Goal: Information Seeking & Learning: Understand process/instructions

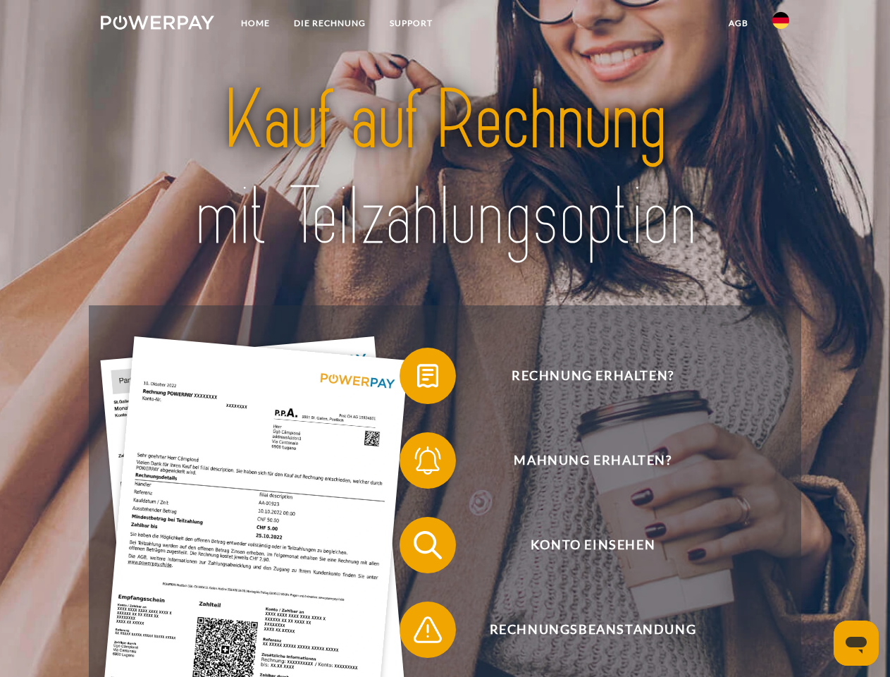
click at [157, 25] on img at bounding box center [157, 23] width 113 height 14
click at [781, 25] on img at bounding box center [781, 20] width 17 height 17
click at [738, 23] on link "agb" at bounding box center [739, 23] width 44 height 25
click at [417, 379] on span at bounding box center [407, 375] width 70 height 70
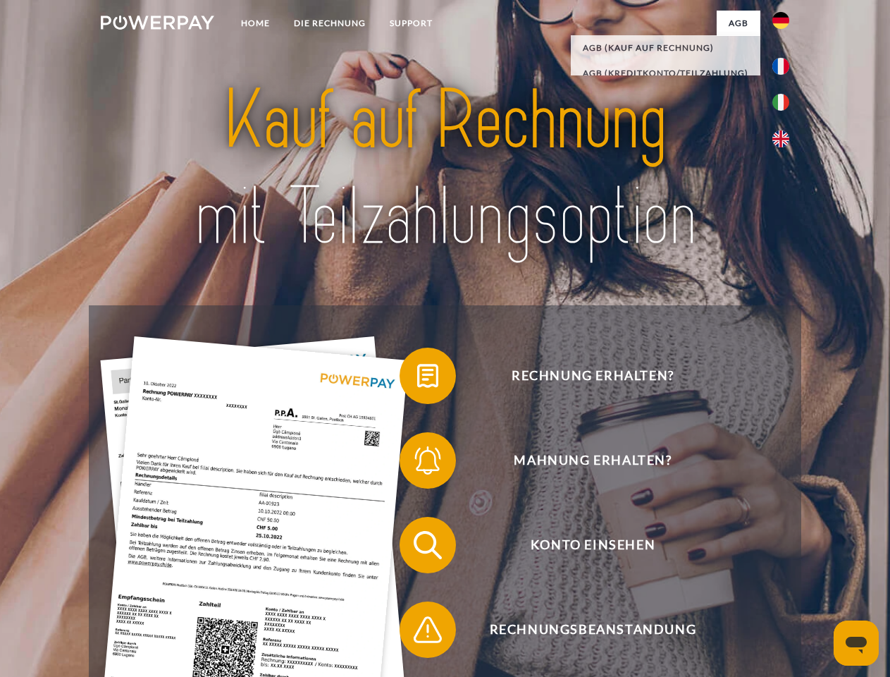
click at [417, 463] on span at bounding box center [407, 460] width 70 height 70
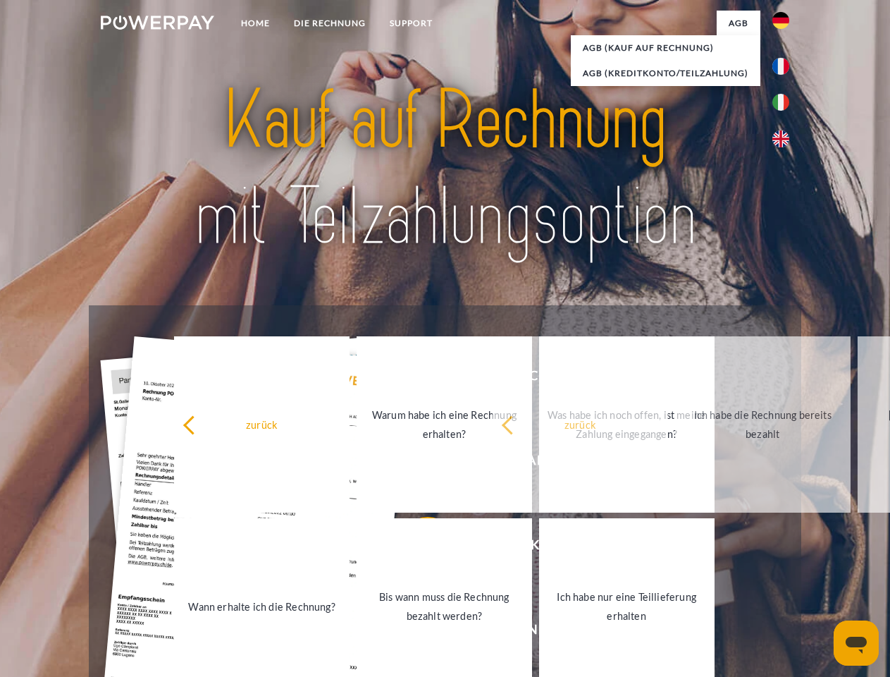
click at [417, 548] on link "Bis wann muss die Rechnung bezahlt werden?" at bounding box center [445, 606] width 176 height 176
click at [417, 632] on span at bounding box center [407, 629] width 70 height 70
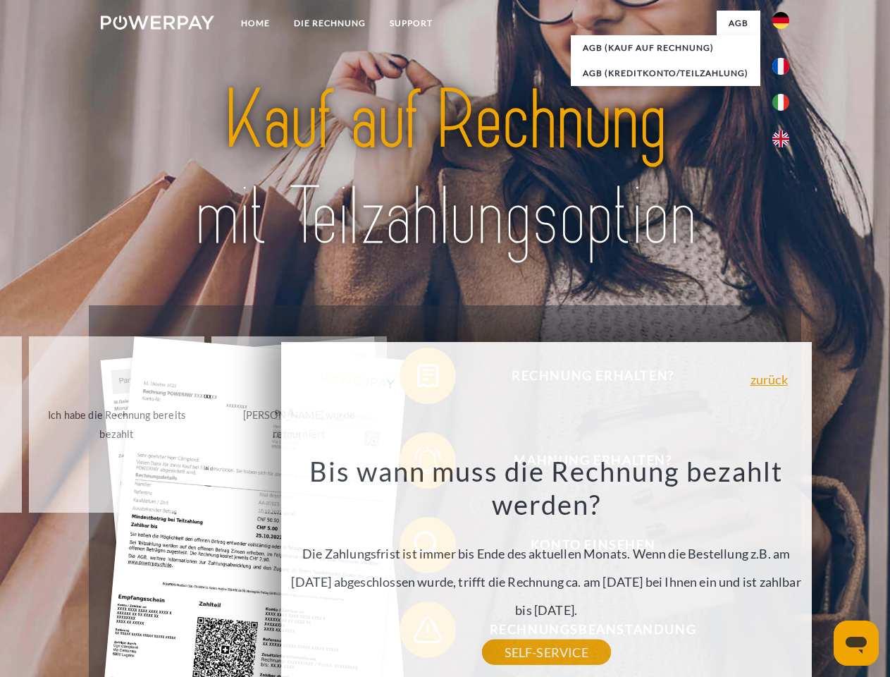
click at [857, 643] on icon "Messaging-Fenster öffnen" at bounding box center [856, 645] width 21 height 17
